Goal: Information Seeking & Learning: Learn about a topic

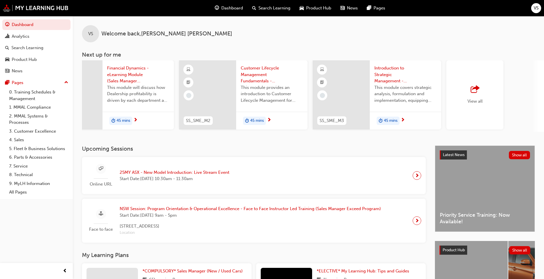
scroll to position [0, 339]
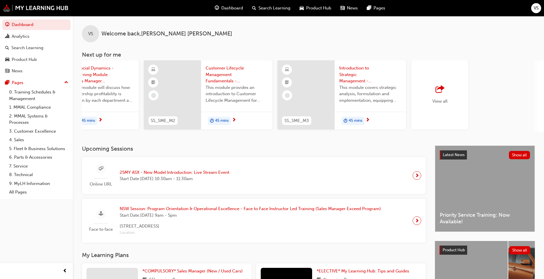
click at [285, 88] on span "outbound-icon" at bounding box center [440, 89] width 9 height 8
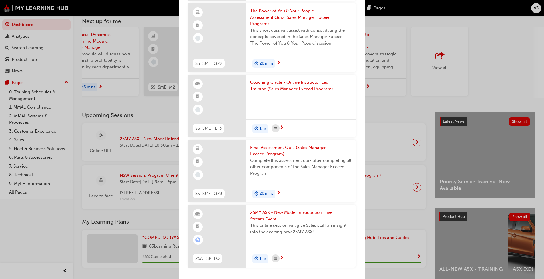
scroll to position [57, 0]
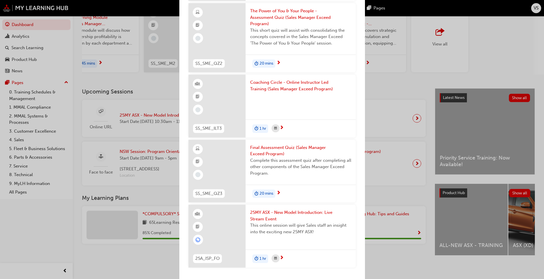
click at [285, 85] on div "Next up for me SS_SME_ILT1 Program Orientation & Operational Excellence - Face …" at bounding box center [272, 139] width 544 height 279
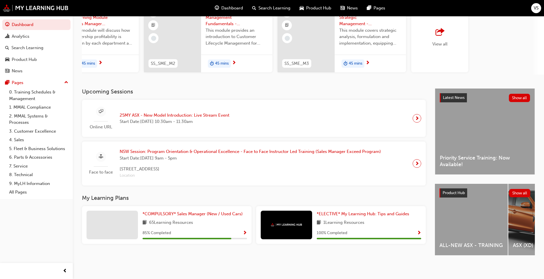
click at [285, 120] on span "next-icon" at bounding box center [417, 118] width 4 height 8
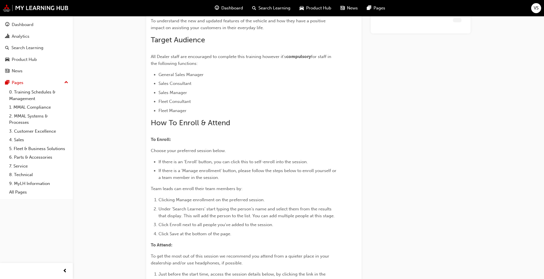
scroll to position [601, 0]
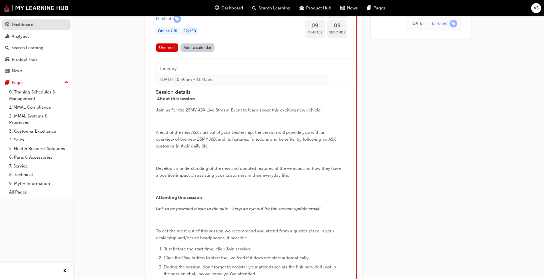
click at [25, 26] on div "Dashboard" at bounding box center [23, 24] width 22 height 7
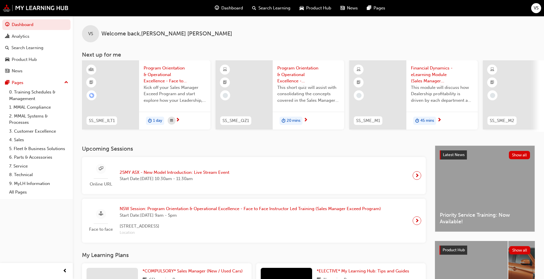
click at [166, 212] on span "NSW Session: Program Orientation & Operational Excellence - Face to Face Instru…" at bounding box center [250, 208] width 261 height 7
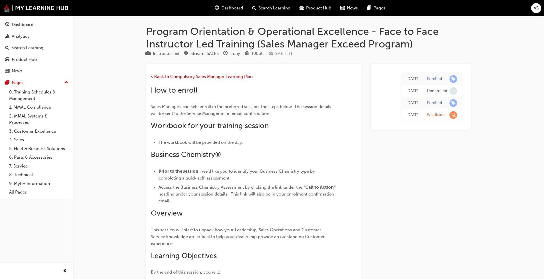
click at [34, 107] on link "1. MMAL Compliance" at bounding box center [39, 107] width 64 height 9
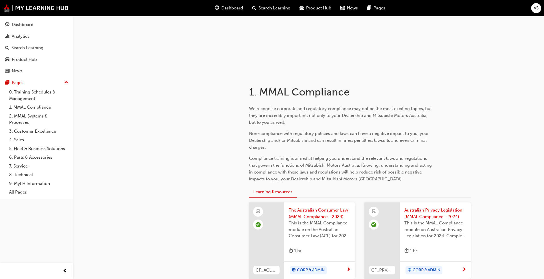
scroll to position [116, 0]
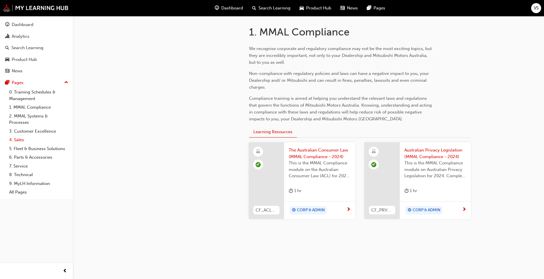
click at [21, 140] on link "4. Sales" at bounding box center [39, 139] width 64 height 9
